Goal: Task Accomplishment & Management: Manage account settings

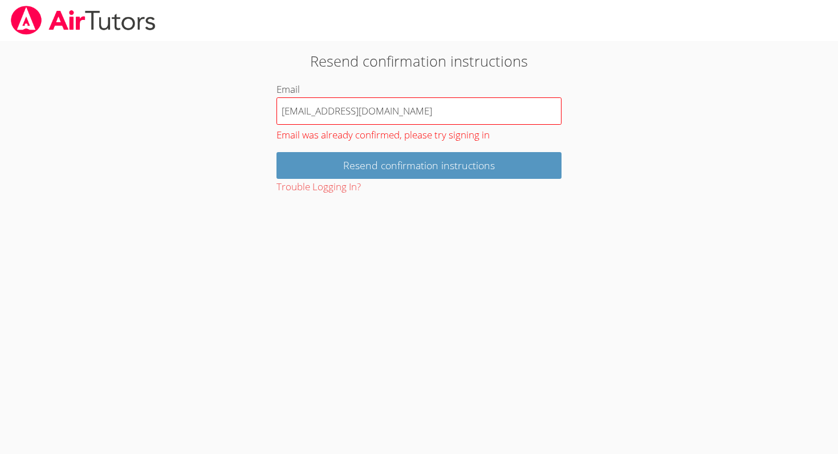
click at [445, 112] on input "[EMAIL_ADDRESS][DOMAIN_NAME]" at bounding box center [418, 110] width 285 height 27
click at [459, 119] on input "[EMAIL_ADDRESS][DOMAIN_NAME]" at bounding box center [418, 110] width 285 height 27
click at [276, 152] on input "Resend confirmation instructions" at bounding box center [418, 165] width 285 height 27
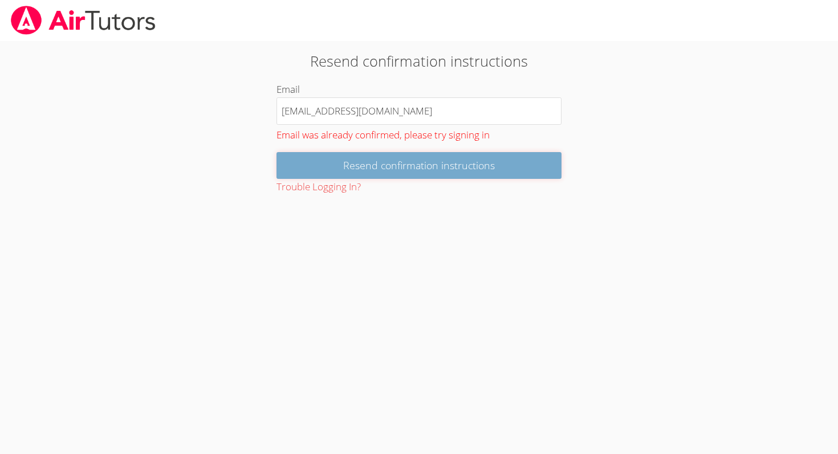
click at [419, 178] on input "Resend confirmation instructions" at bounding box center [418, 165] width 285 height 27
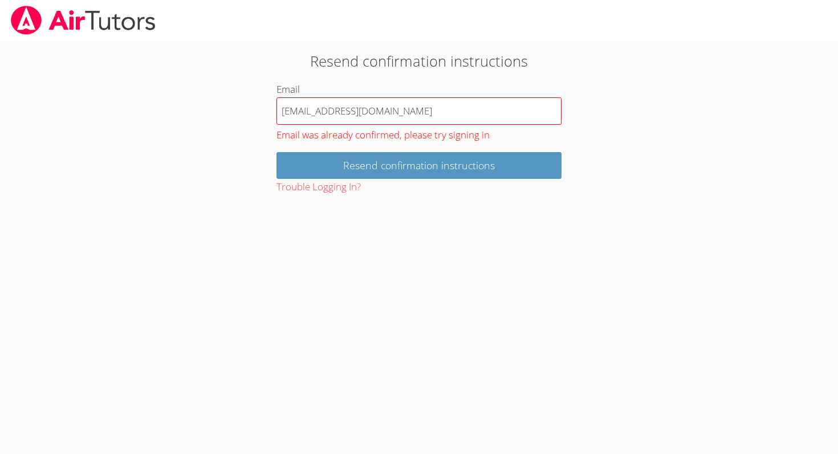
click at [434, 108] on input "[EMAIL_ADDRESS][DOMAIN_NAME]" at bounding box center [418, 110] width 285 height 27
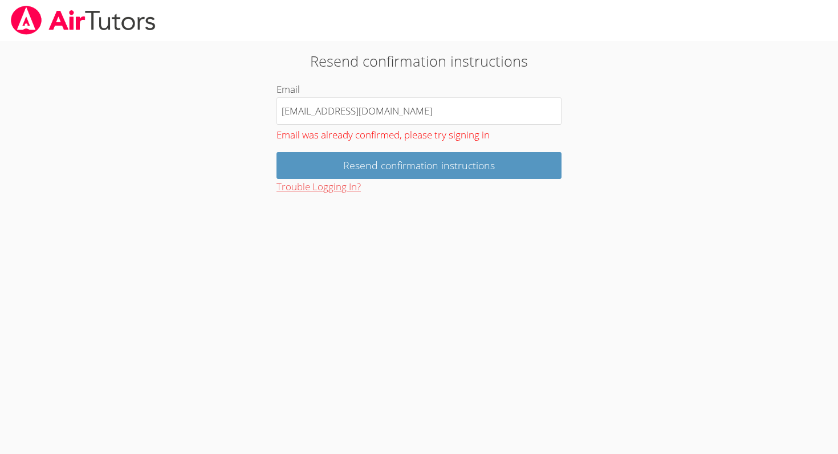
click at [315, 191] on button "Trouble Logging In?" at bounding box center [318, 187] width 84 height 17
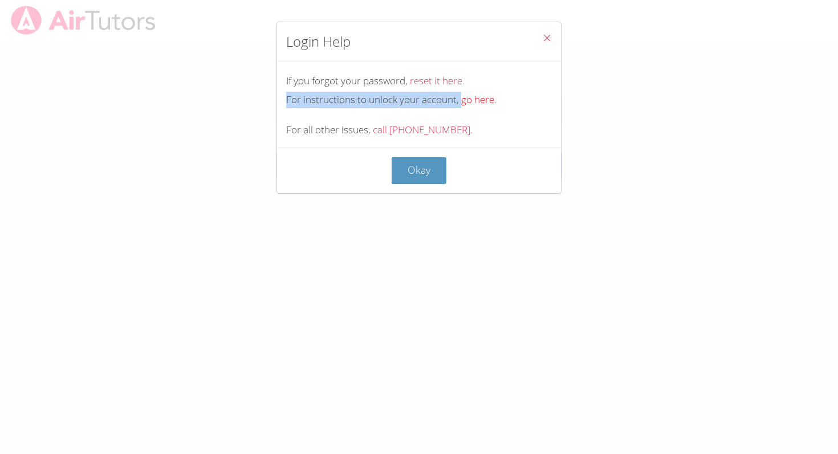
copy div "For instructions to unlock your account,"
drag, startPoint x: 286, startPoint y: 102, endPoint x: 460, endPoint y: 105, distance: 174.4
click at [460, 105] on div "For instructions to unlock your account, go here." at bounding box center [419, 100] width 266 height 17
click at [523, 121] on div "If you forgot your password, reset it here. For instructions to unlock your acc…" at bounding box center [419, 105] width 284 height 86
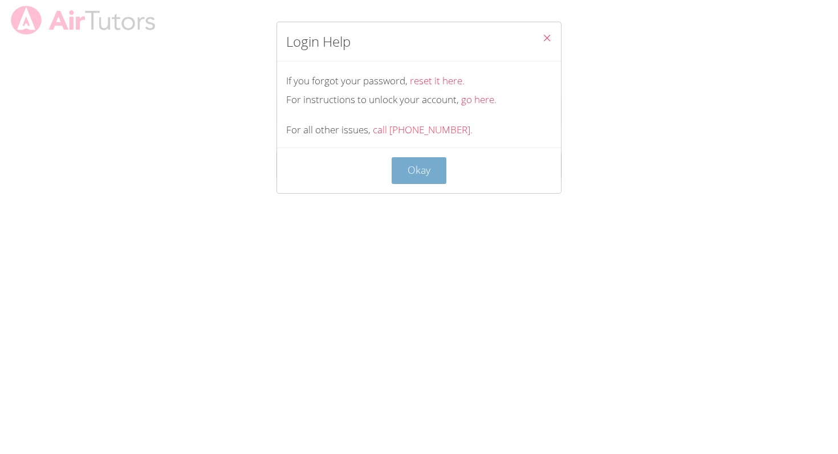
click at [422, 170] on button "Okay" at bounding box center [419, 170] width 55 height 27
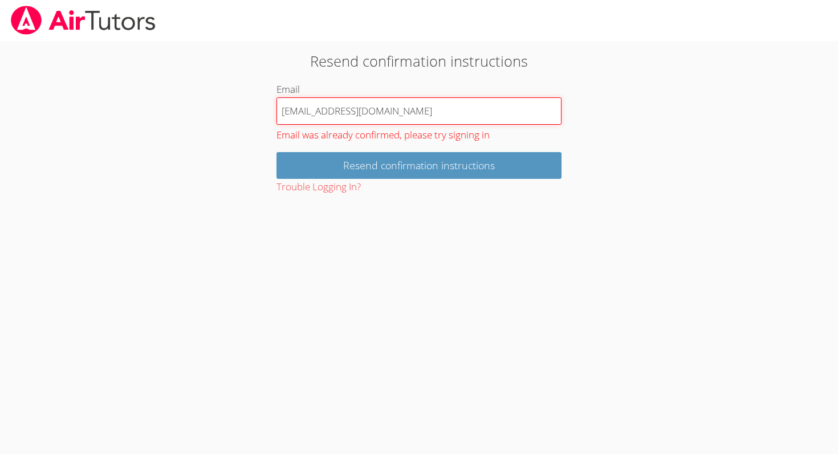
click at [441, 117] on input "[EMAIL_ADDRESS][DOMAIN_NAME]" at bounding box center [418, 110] width 285 height 27
click at [276, 152] on input "Resend confirmation instructions" at bounding box center [418, 165] width 285 height 27
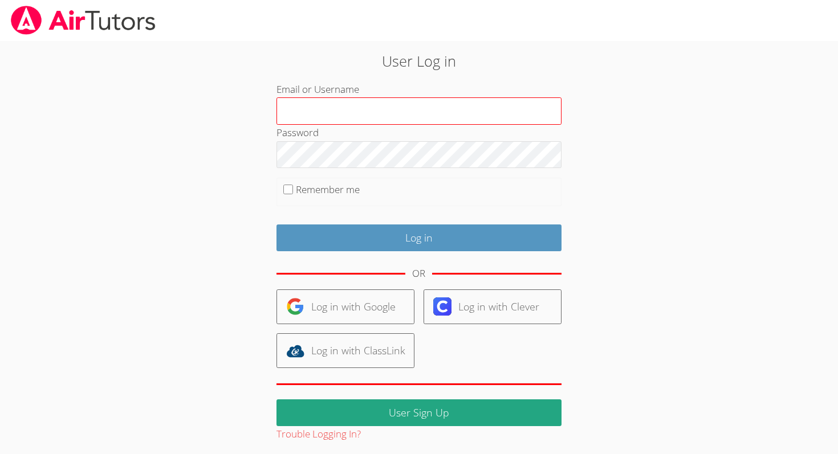
click at [388, 109] on input "Email or Username" at bounding box center [418, 110] width 285 height 27
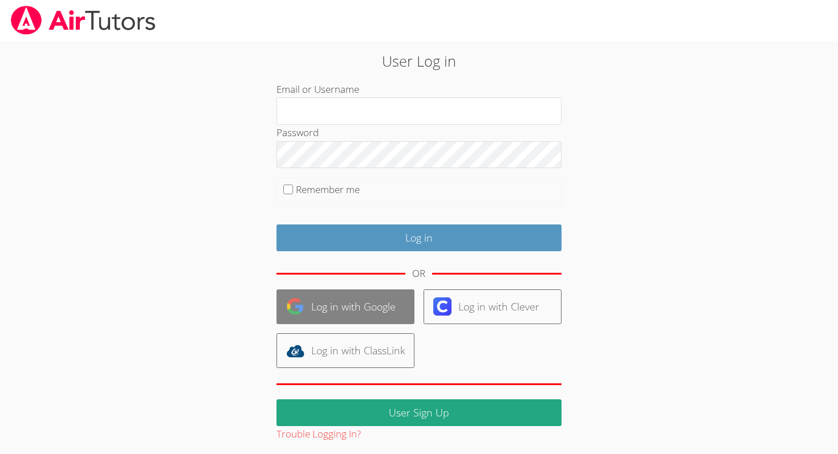
click at [364, 303] on link "Log in with Google" at bounding box center [345, 307] width 138 height 35
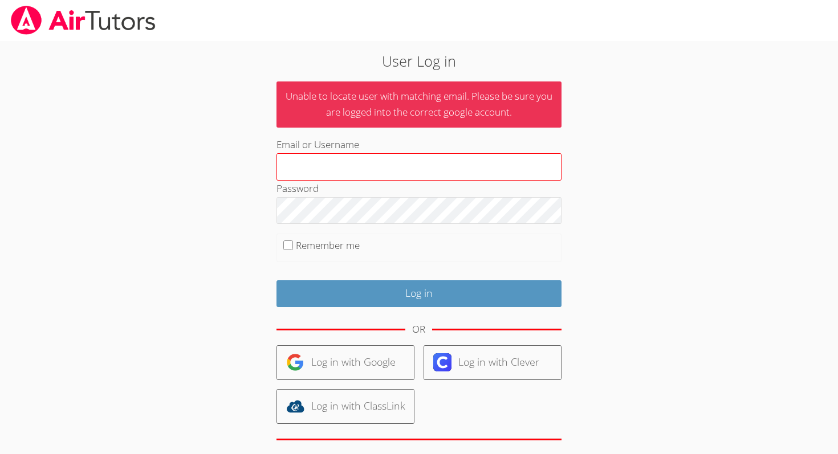
click at [321, 173] on input "Email or Username" at bounding box center [418, 166] width 285 height 27
click at [324, 164] on input "Email or Username" at bounding box center [418, 166] width 285 height 27
click at [330, 165] on input "Email or Username" at bounding box center [418, 166] width 285 height 27
type input "a"
paste input "[EMAIL_ADDRESS][DOMAIN_NAME]"
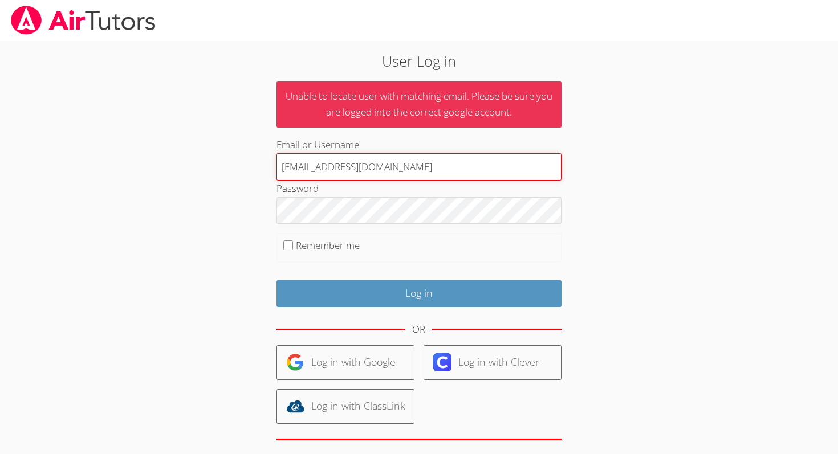
type input "[EMAIL_ADDRESS][DOMAIN_NAME]"
click at [605, 193] on div "User Log in Unable to locate user with matching email. Please be sure you are l…" at bounding box center [419, 274] width 453 height 449
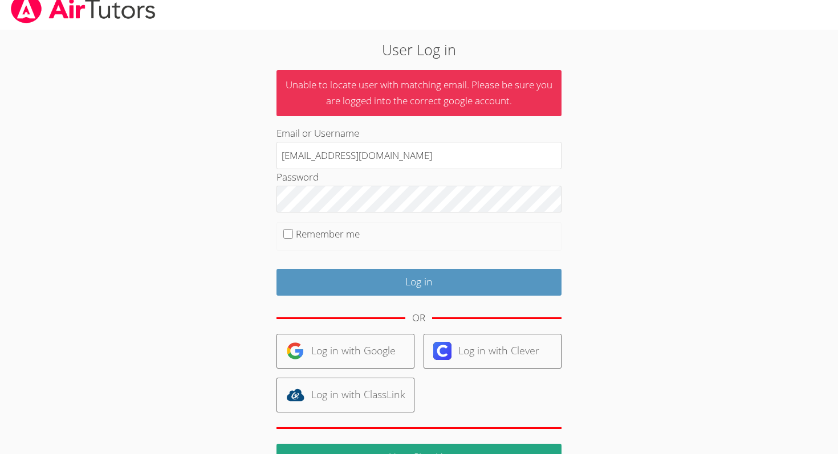
scroll to position [14, 0]
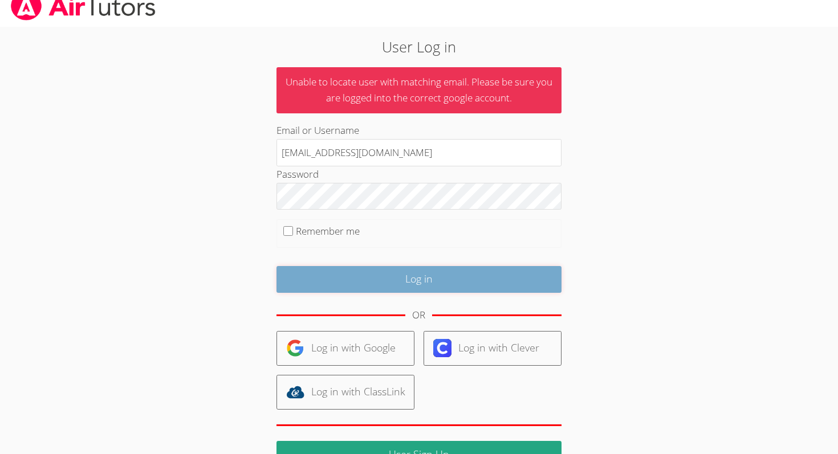
click at [365, 277] on input "Log in" at bounding box center [418, 279] width 285 height 27
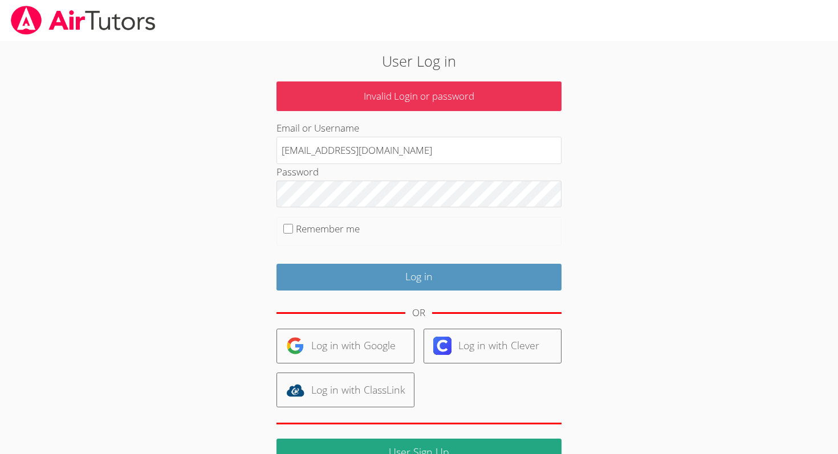
click at [227, 205] on div "User Log in Invalid Login or password Email or Username anti_samurai16@yahoo.co…" at bounding box center [419, 266] width 453 height 432
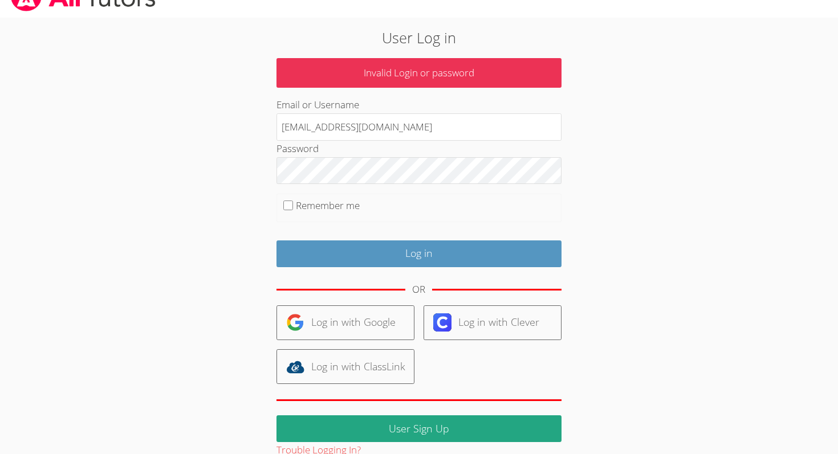
scroll to position [43, 0]
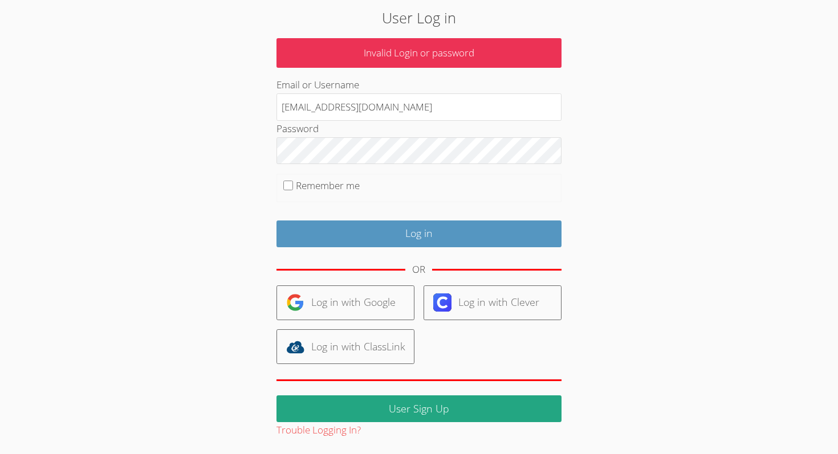
click at [440, 58] on p "Invalid Login or password" at bounding box center [418, 53] width 285 height 30
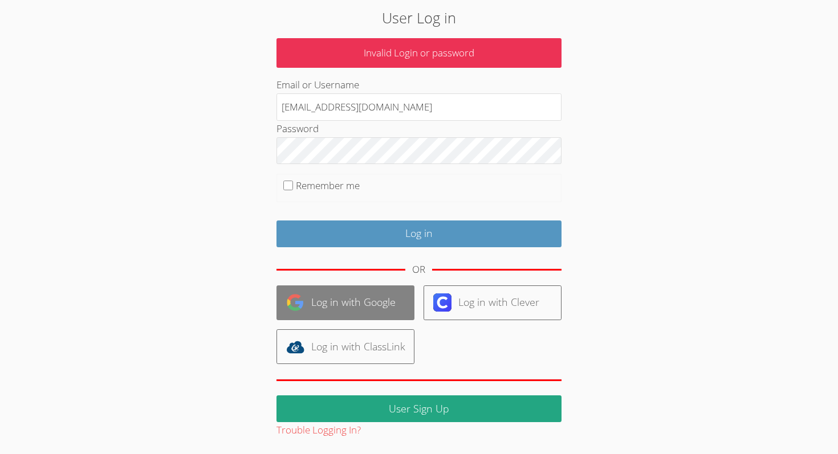
click at [328, 309] on link "Log in with Google" at bounding box center [345, 303] width 138 height 35
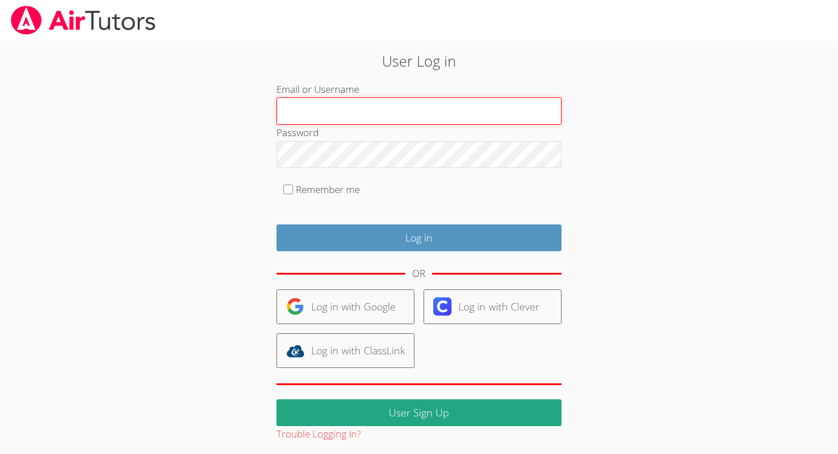
click at [305, 115] on input "Email or Username" at bounding box center [418, 110] width 285 height 27
click at [426, 105] on input "Email or Username" at bounding box center [418, 110] width 285 height 27
type input "[EMAIL_ADDRESS][DOMAIN_NAME]"
click at [464, 101] on input "anti_samurai16@yahoo.co.jp" at bounding box center [418, 110] width 285 height 27
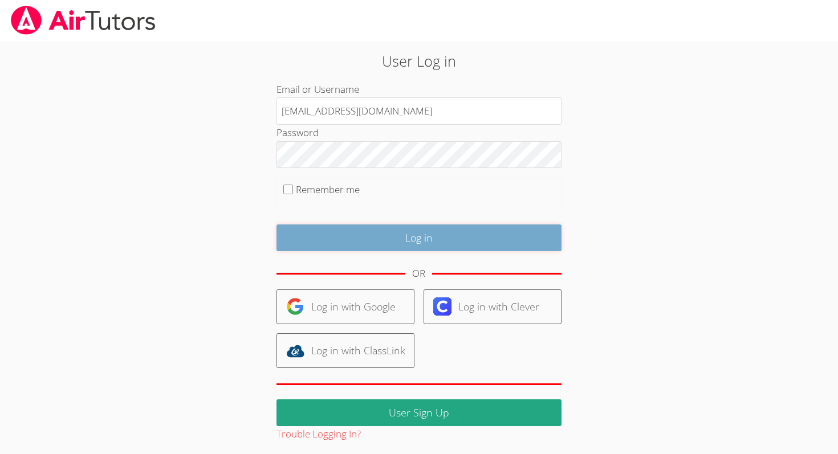
click at [372, 245] on input "Log in" at bounding box center [418, 238] width 285 height 27
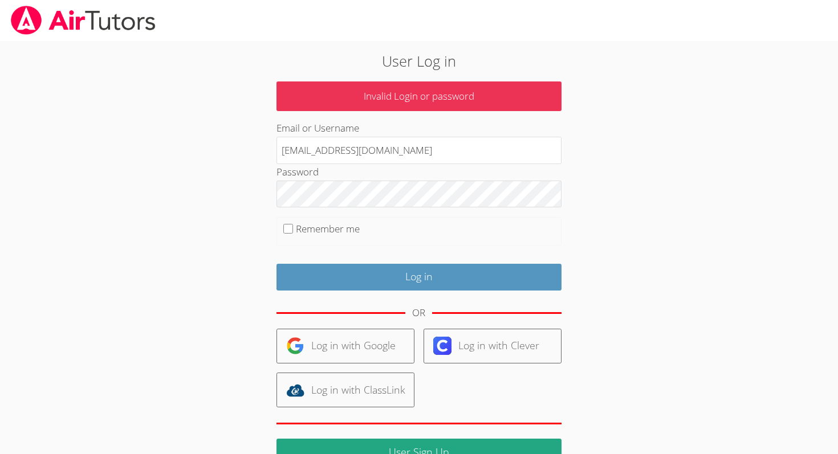
scroll to position [43, 0]
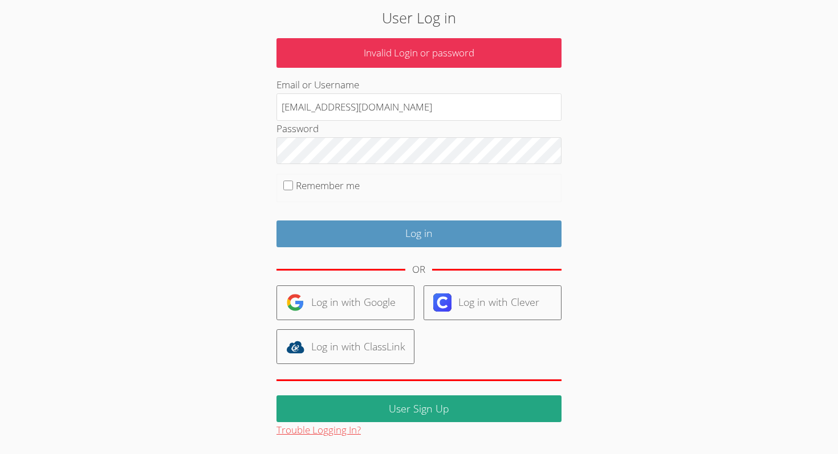
click at [335, 428] on button "Trouble Logging In?" at bounding box center [318, 430] width 84 height 17
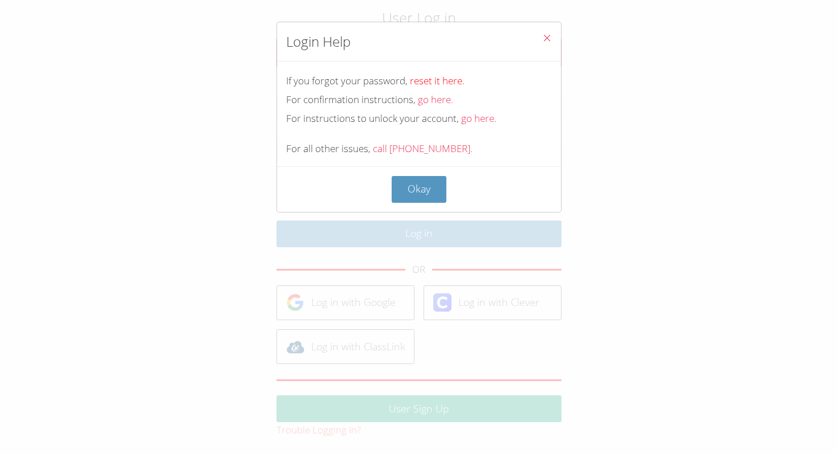
click at [438, 78] on link "reset it here." at bounding box center [437, 80] width 55 height 13
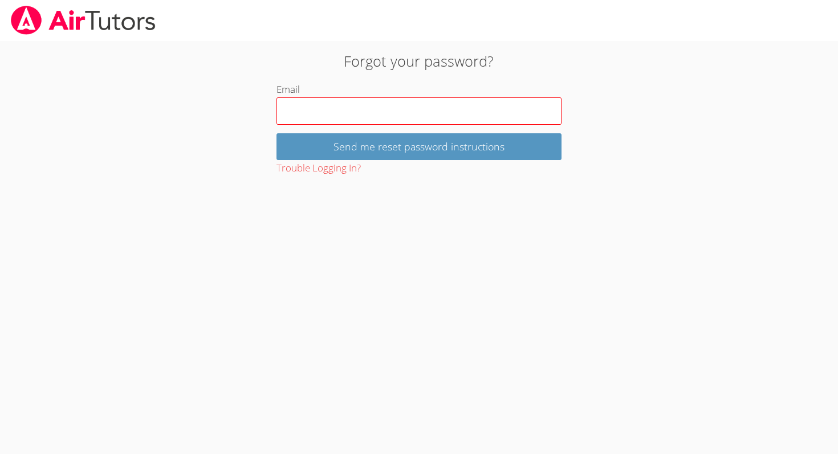
click at [398, 110] on input "Email" at bounding box center [418, 110] width 285 height 27
type input "anti_samurai16@yahoo.co.jp"
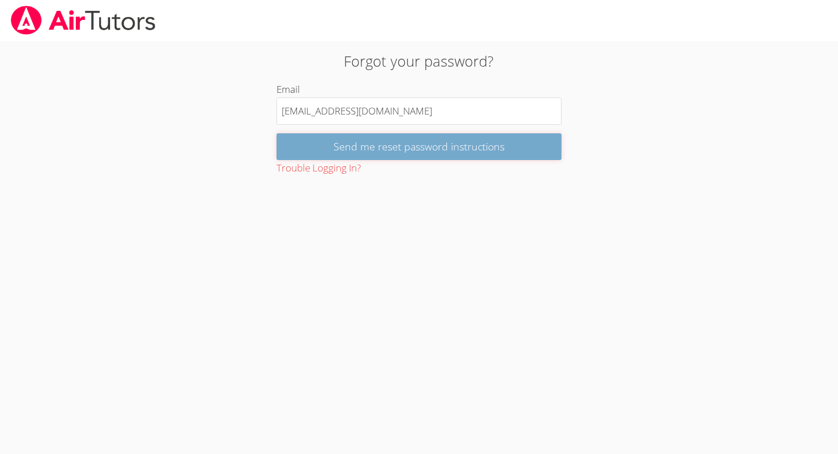
click at [347, 154] on input "Send me reset password instructions" at bounding box center [418, 146] width 285 height 27
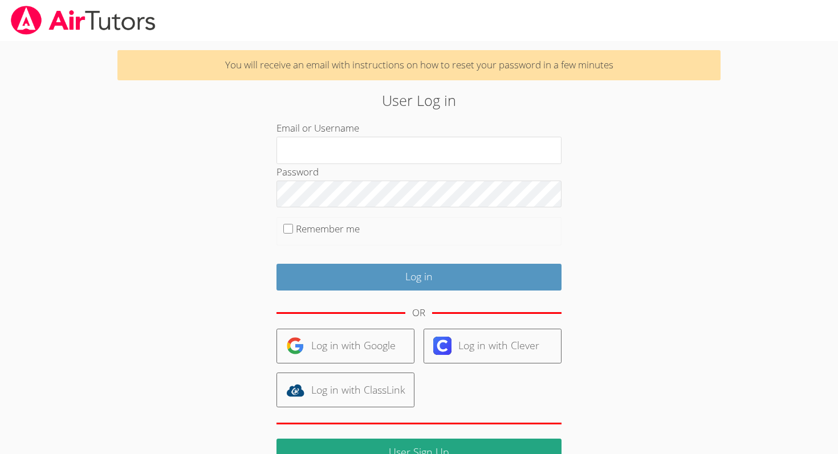
drag, startPoint x: 158, startPoint y: 25, endPoint x: 165, endPoint y: 70, distance: 45.0
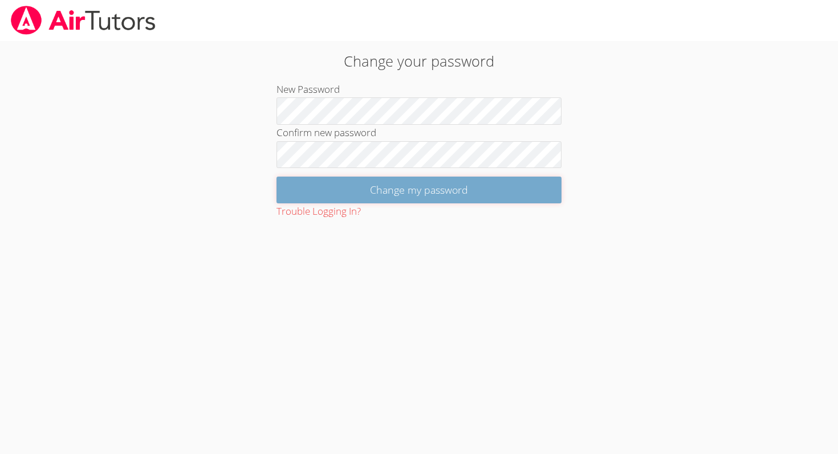
click at [419, 199] on input "Change my password" at bounding box center [418, 190] width 285 height 27
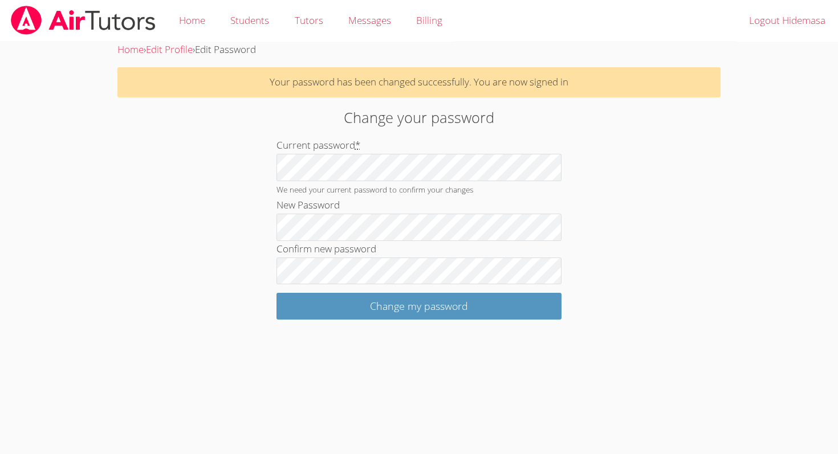
click at [223, 193] on div "Change your password Current password * We need your current password to confir…" at bounding box center [419, 213] width 453 height 213
click at [237, 202] on div "Change your password Current password * We need your current password to confir…" at bounding box center [419, 213] width 453 height 213
click at [190, 19] on link "Home" at bounding box center [191, 21] width 51 height 42
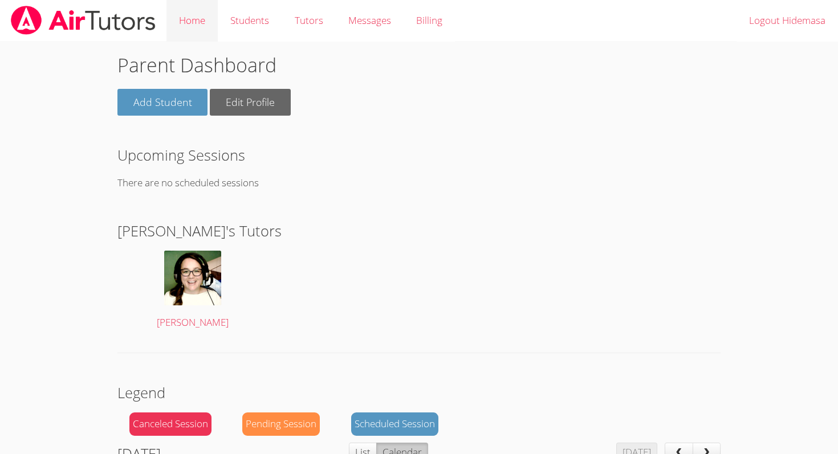
click at [200, 21] on link "Home" at bounding box center [191, 21] width 51 height 42
click at [257, 23] on link "Students" at bounding box center [250, 21] width 64 height 42
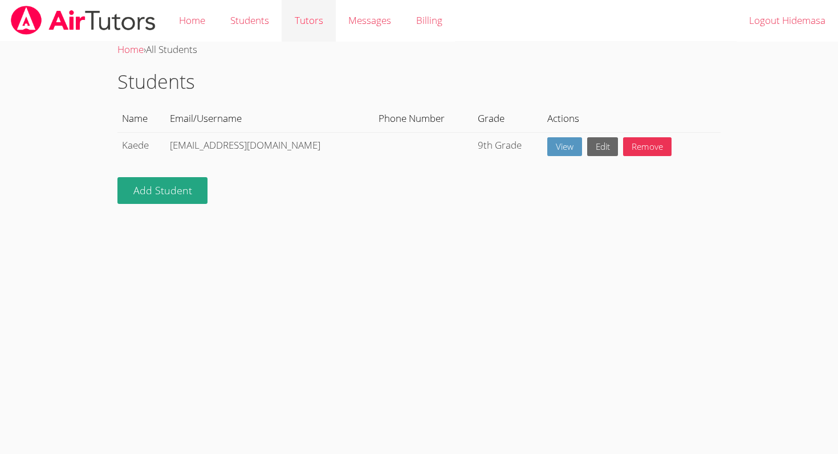
click at [305, 23] on link "Tutors" at bounding box center [309, 21] width 54 height 42
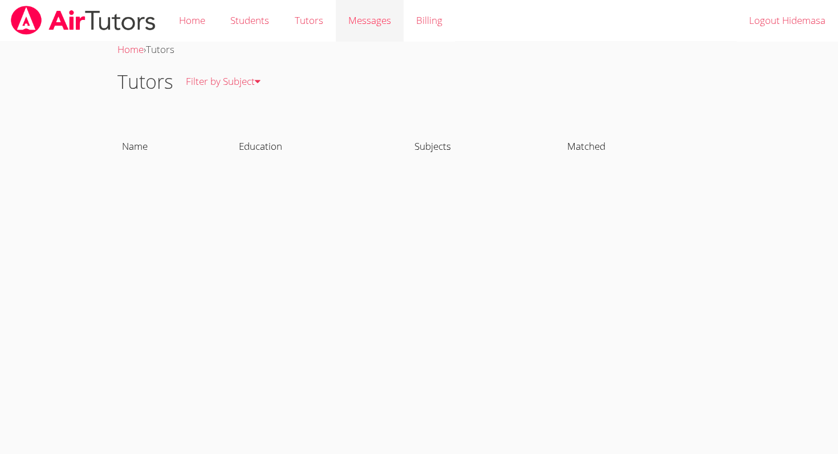
click at [370, 13] on div "Messages" at bounding box center [369, 21] width 43 height 17
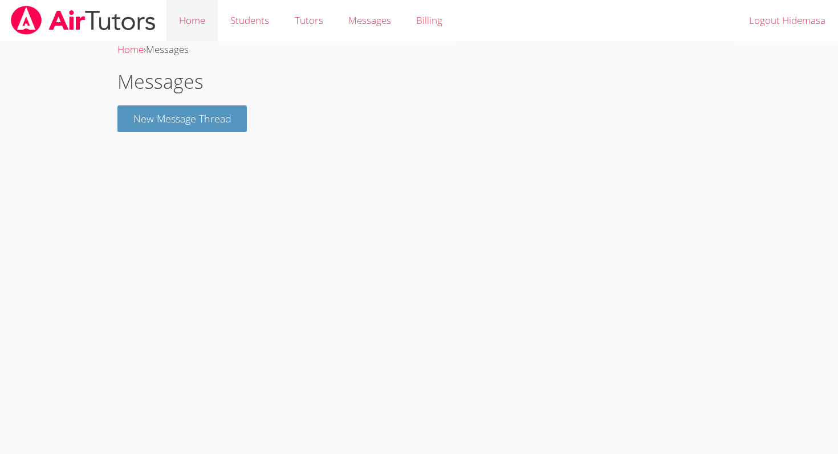
click at [180, 21] on link "Home" at bounding box center [191, 21] width 51 height 42
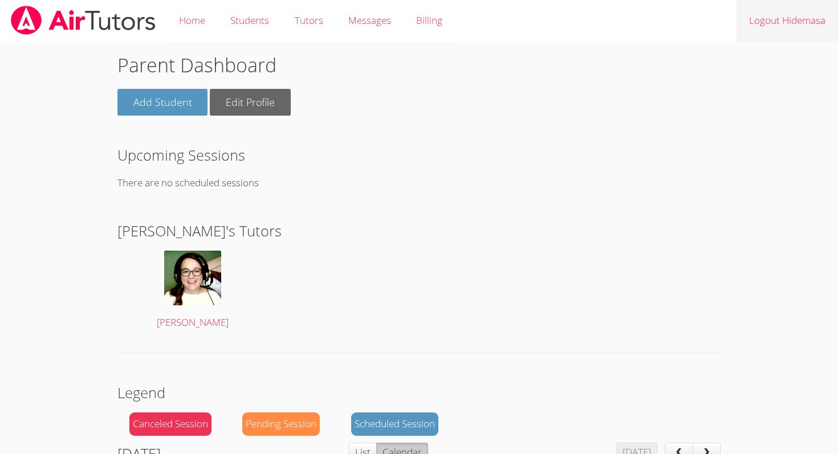
click at [780, 28] on link "Logout Hidemasa" at bounding box center [786, 21] width 101 height 42
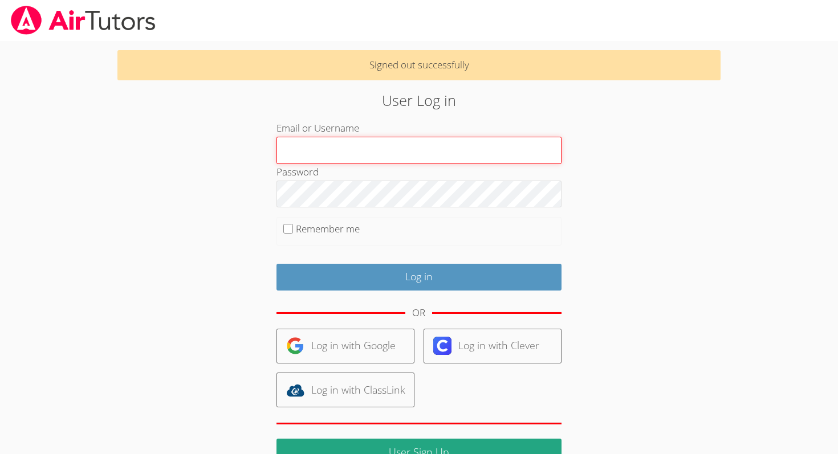
type input "[EMAIL_ADDRESS][DOMAIN_NAME]"
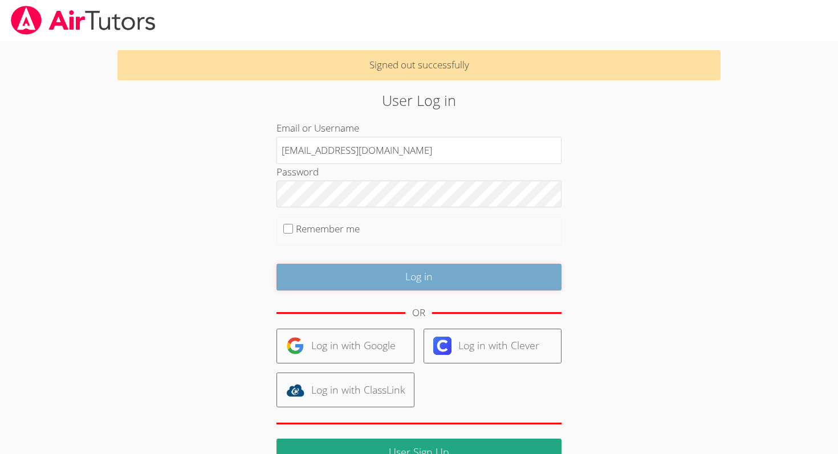
click at [402, 279] on input "Log in" at bounding box center [418, 277] width 285 height 27
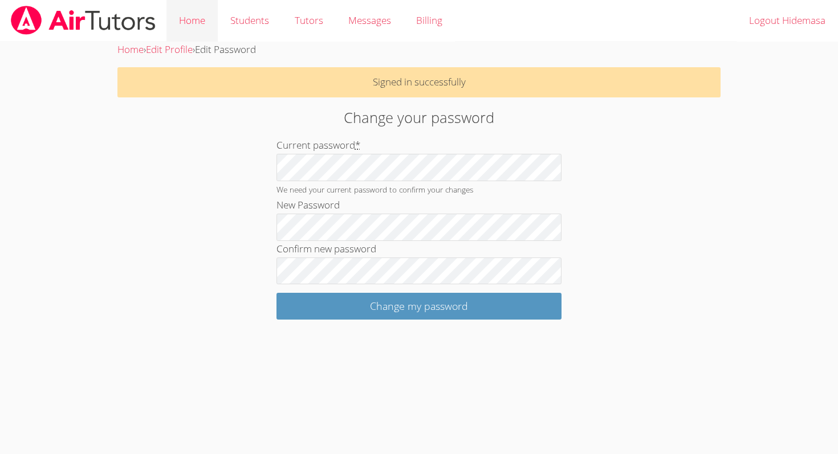
click at [189, 21] on link "Home" at bounding box center [191, 21] width 51 height 42
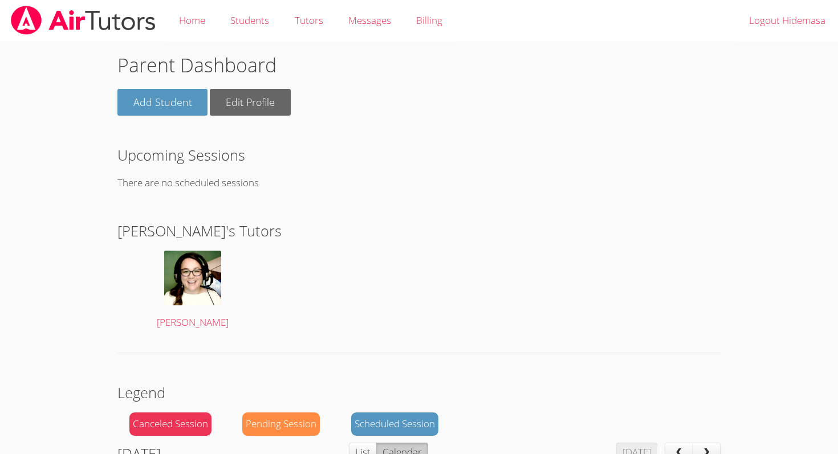
click at [132, 25] on img at bounding box center [83, 20] width 147 height 29
click at [198, 20] on link "Home" at bounding box center [191, 21] width 51 height 42
